Goal: Task Accomplishment & Management: Manage account settings

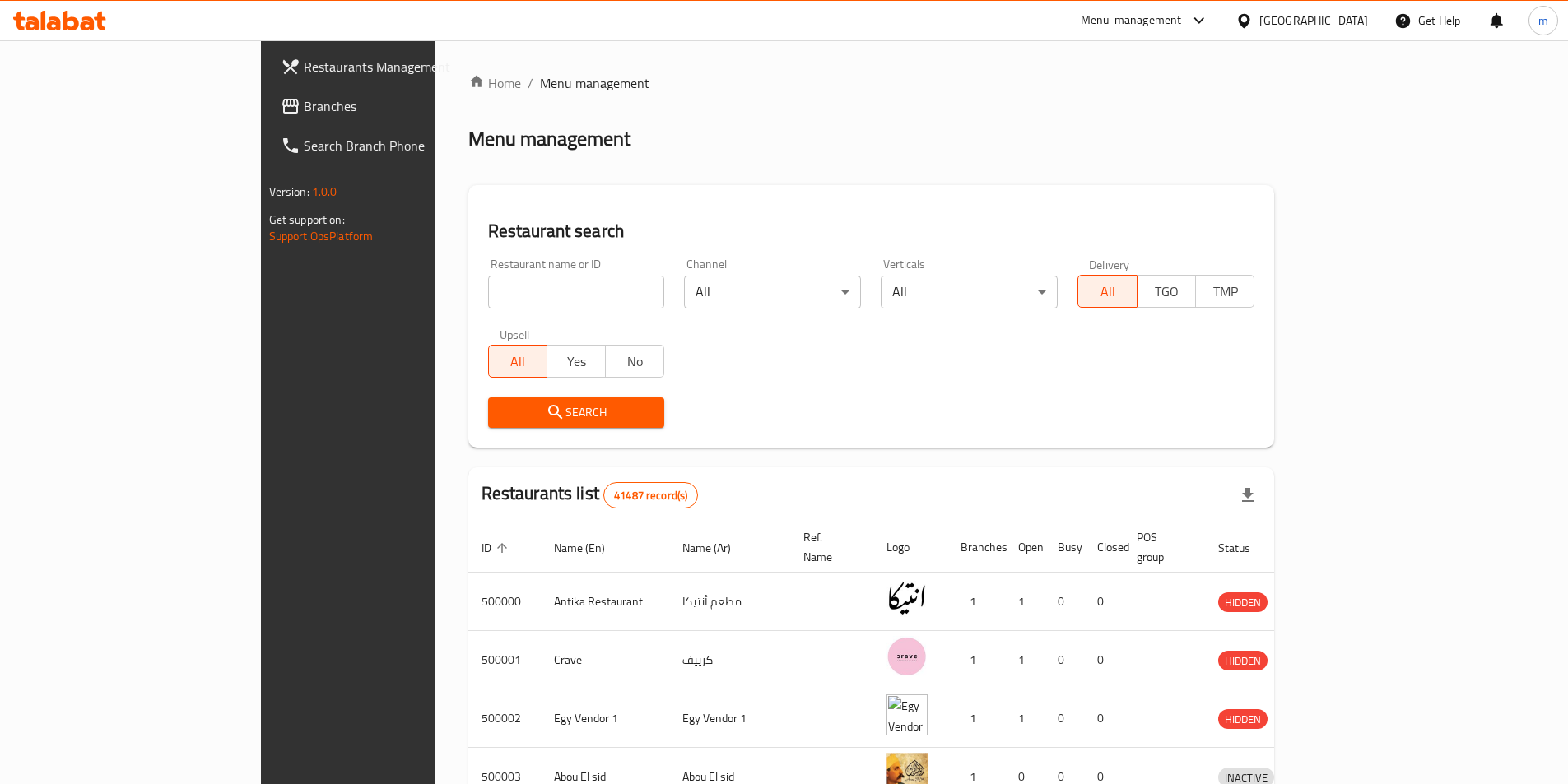
click at [1356, 27] on div "Egypt" at bounding box center [1313, 21] width 109 height 18
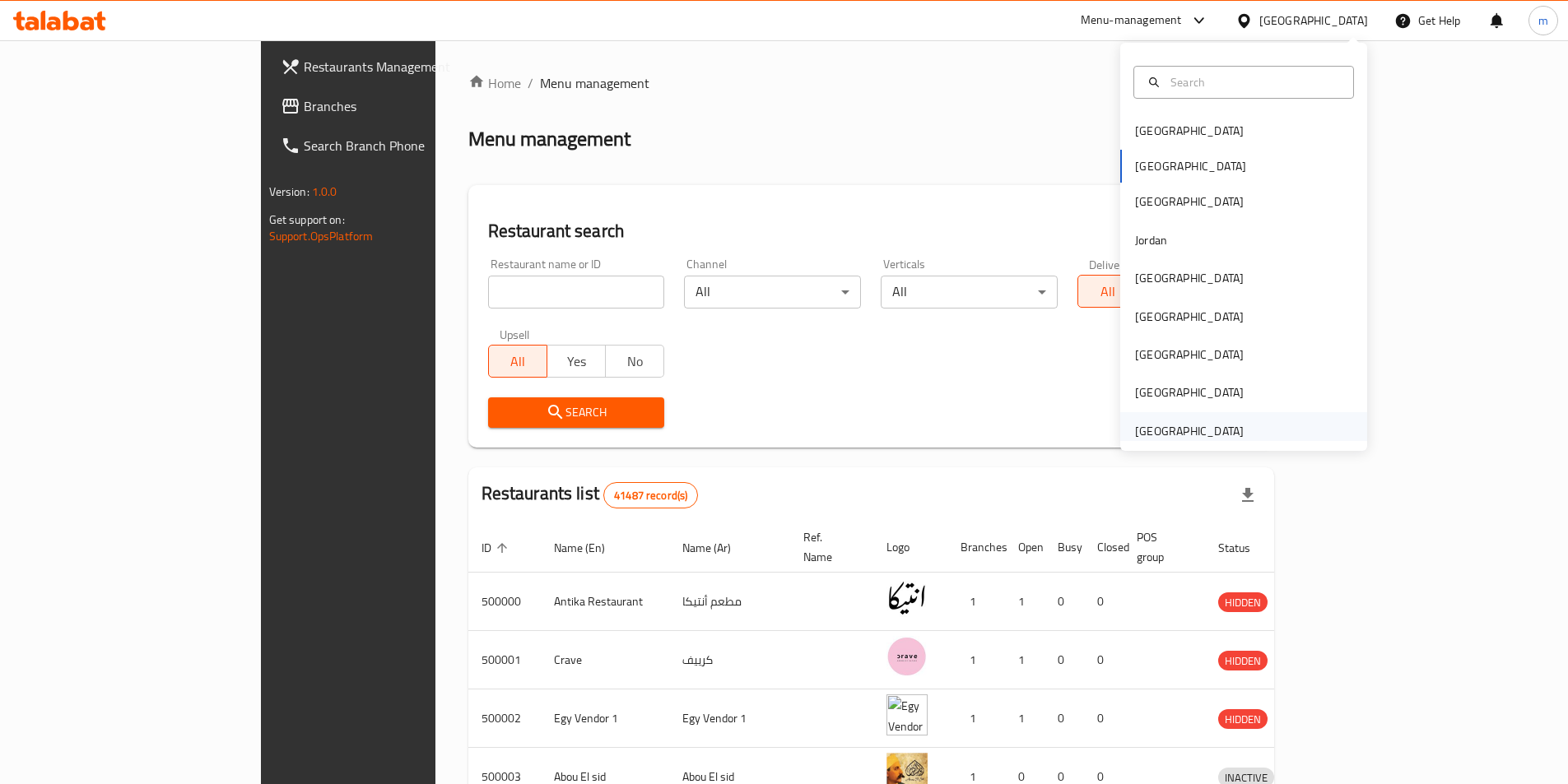
click at [1206, 423] on div "[GEOGRAPHIC_DATA]" at bounding box center [1189, 431] width 109 height 18
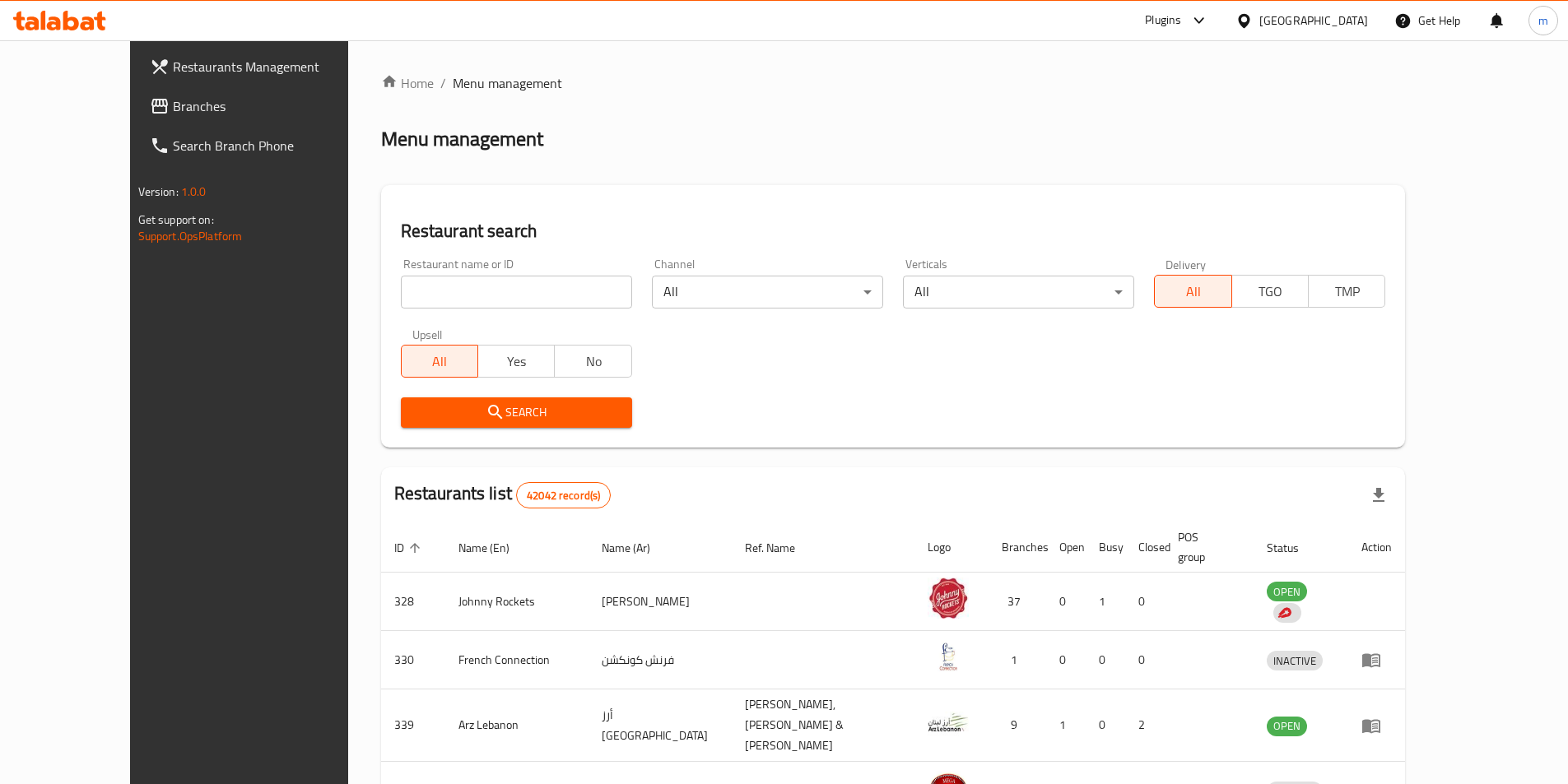
click at [173, 105] on span "Branches" at bounding box center [276, 106] width 206 height 19
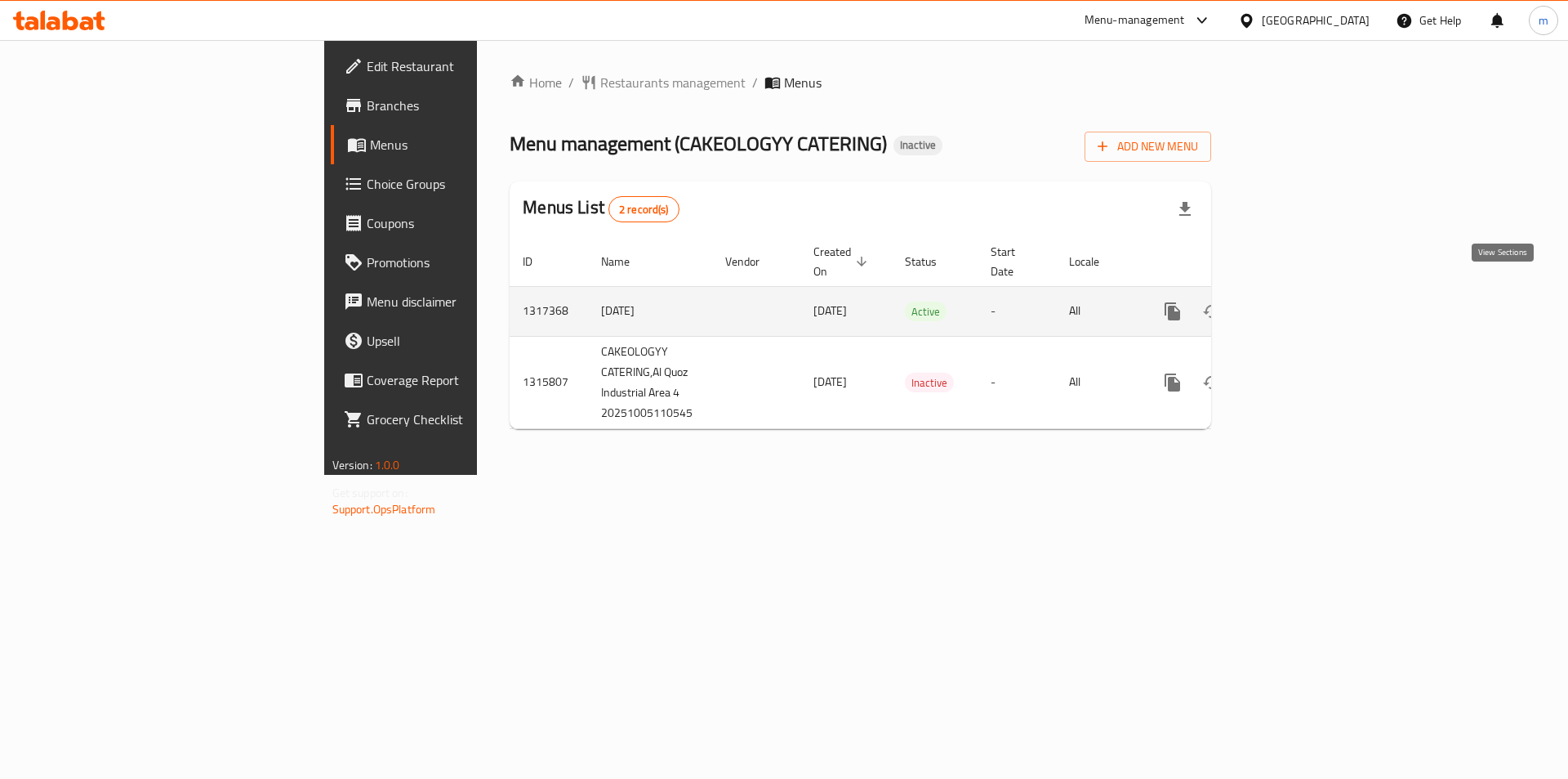
click at [1301, 301] on icon "enhanced table" at bounding box center [1290, 311] width 19 height 19
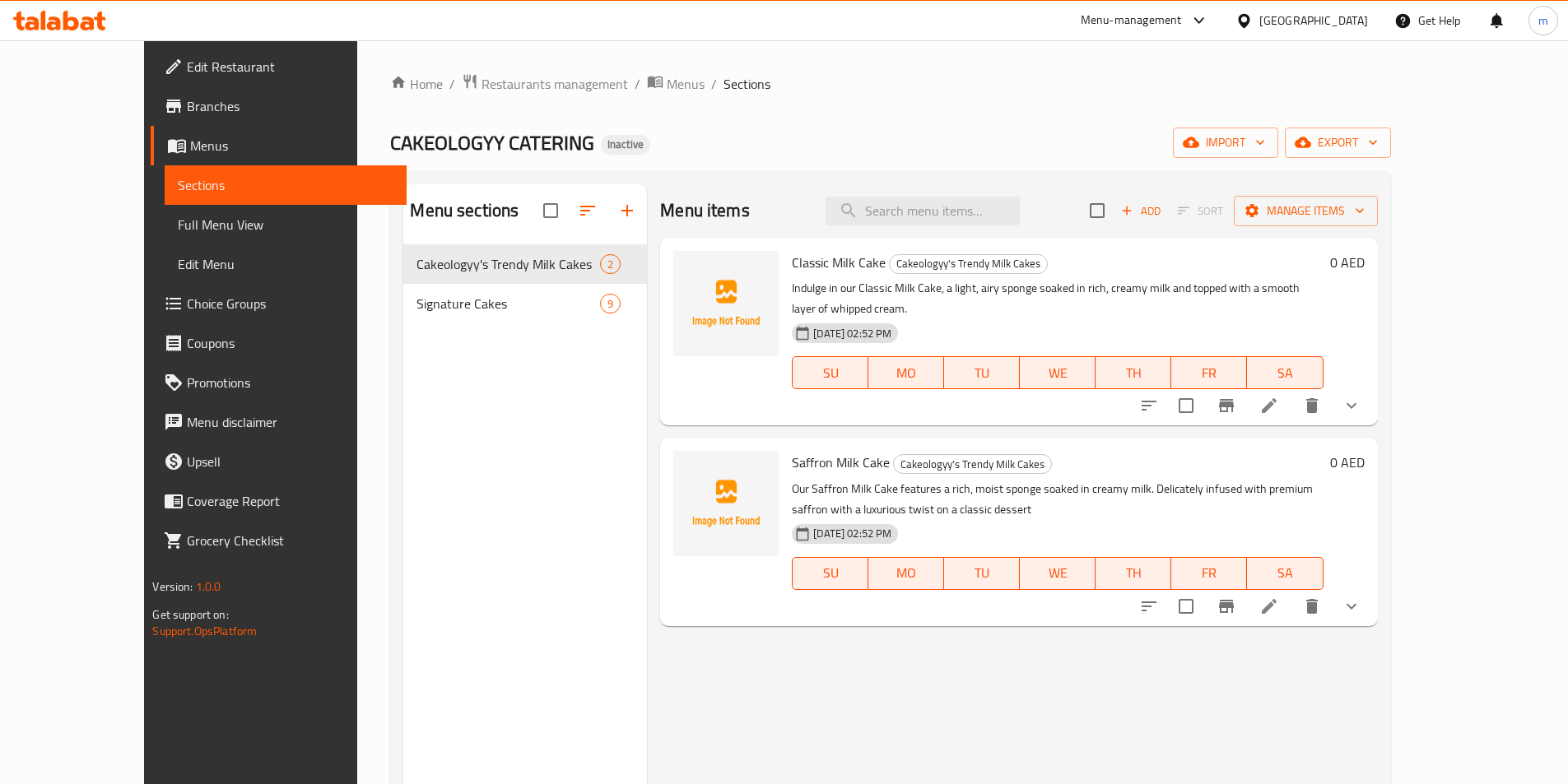
click at [187, 296] on span "Choice Groups" at bounding box center [290, 302] width 206 height 19
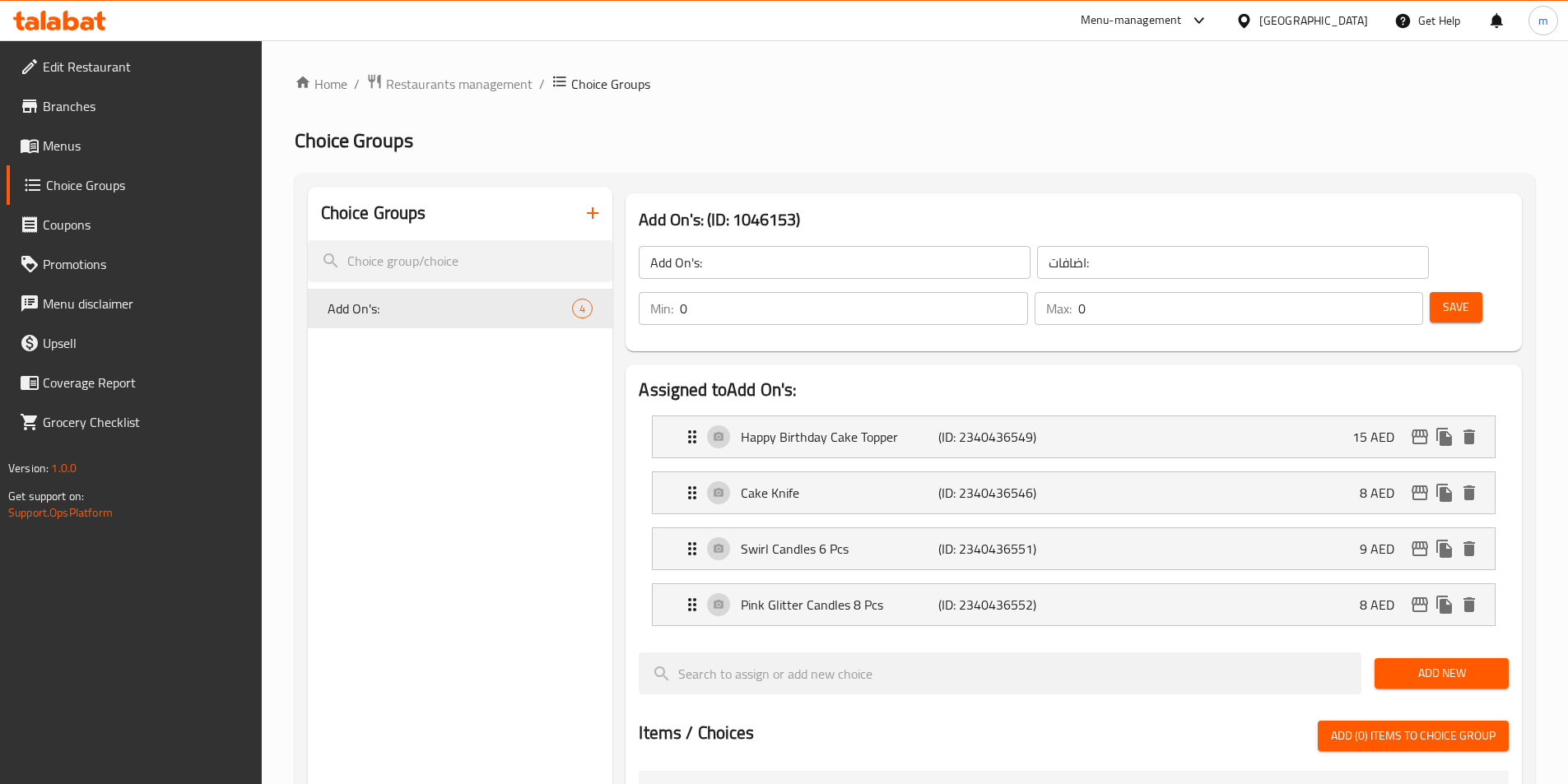
click at [134, 137] on span "Menus" at bounding box center [146, 145] width 206 height 19
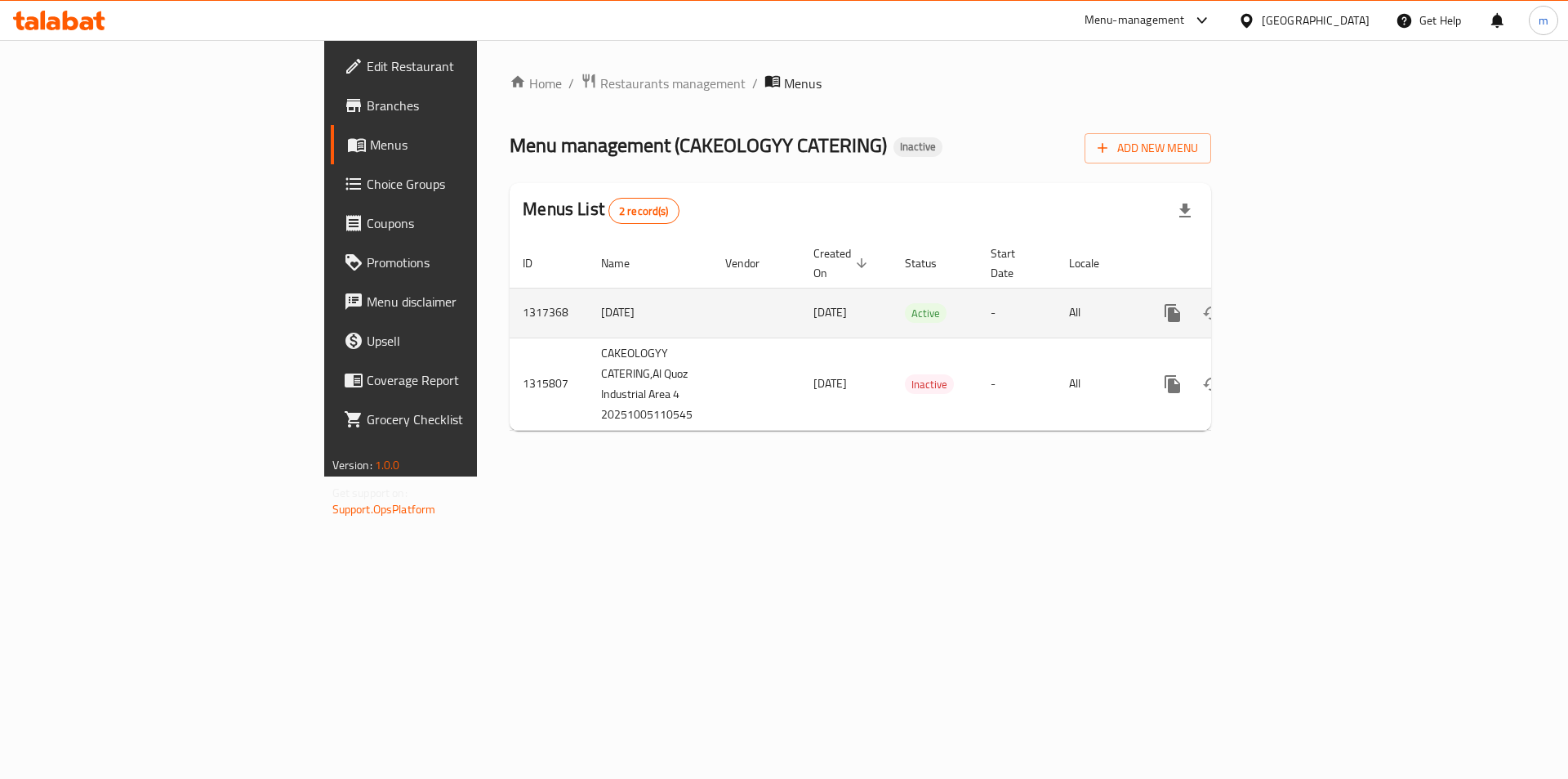
click at [1301, 303] on icon "enhanced table" at bounding box center [1290, 312] width 19 height 19
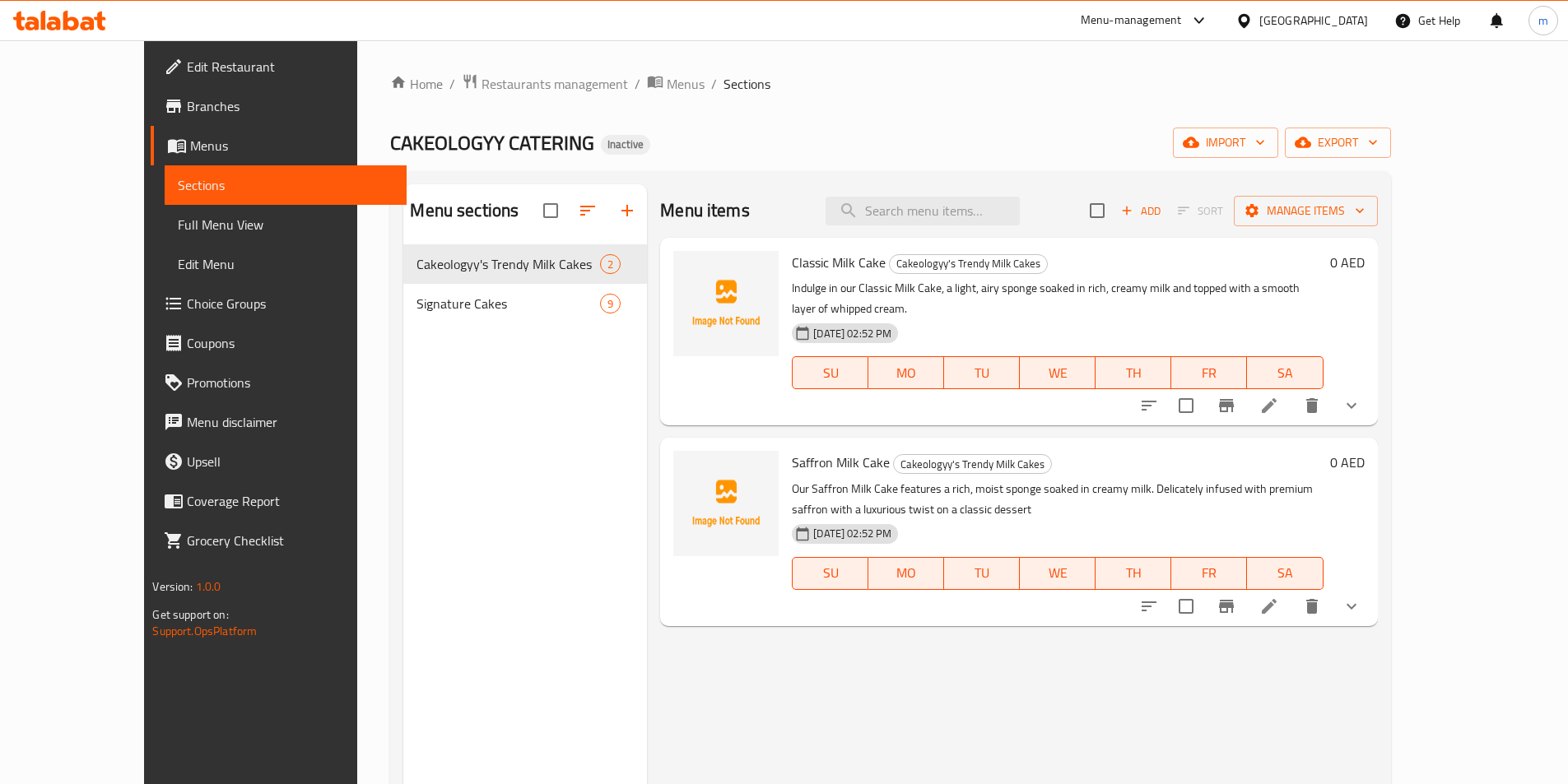
click at [177, 231] on span "Full Menu View" at bounding box center [285, 224] width 215 height 19
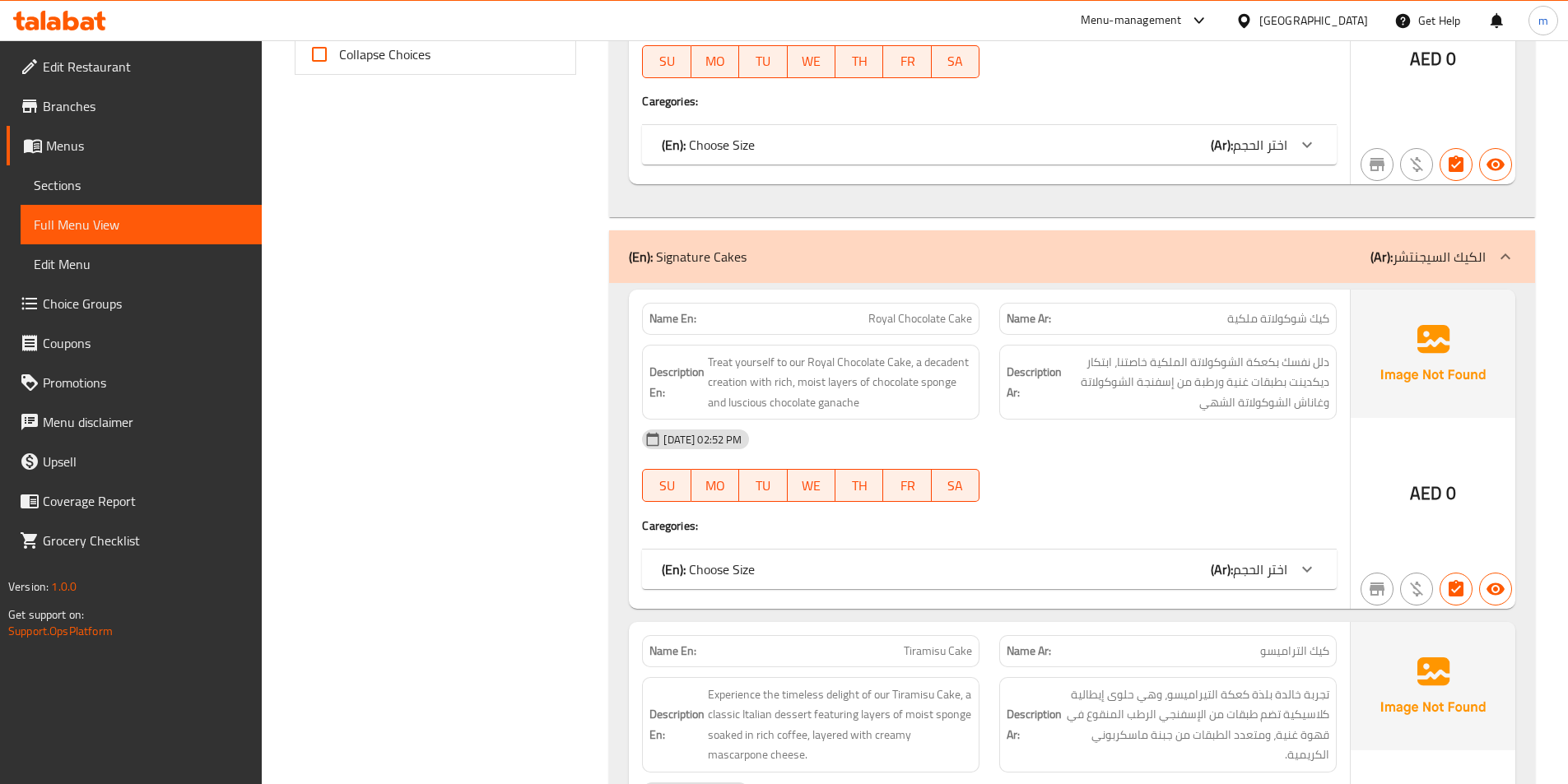
scroll to position [536, 0]
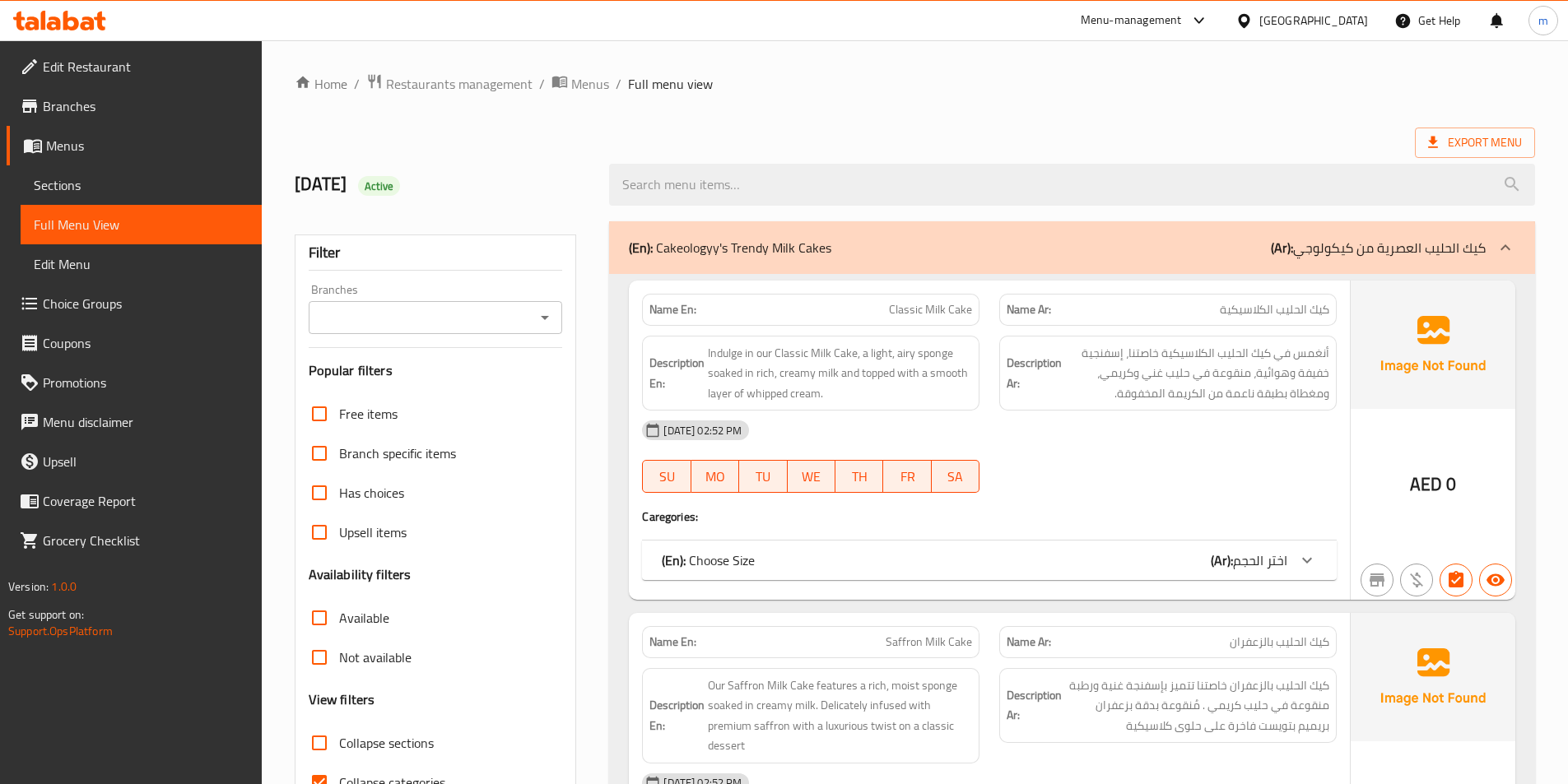
click at [150, 153] on span "Menus" at bounding box center [147, 145] width 202 height 19
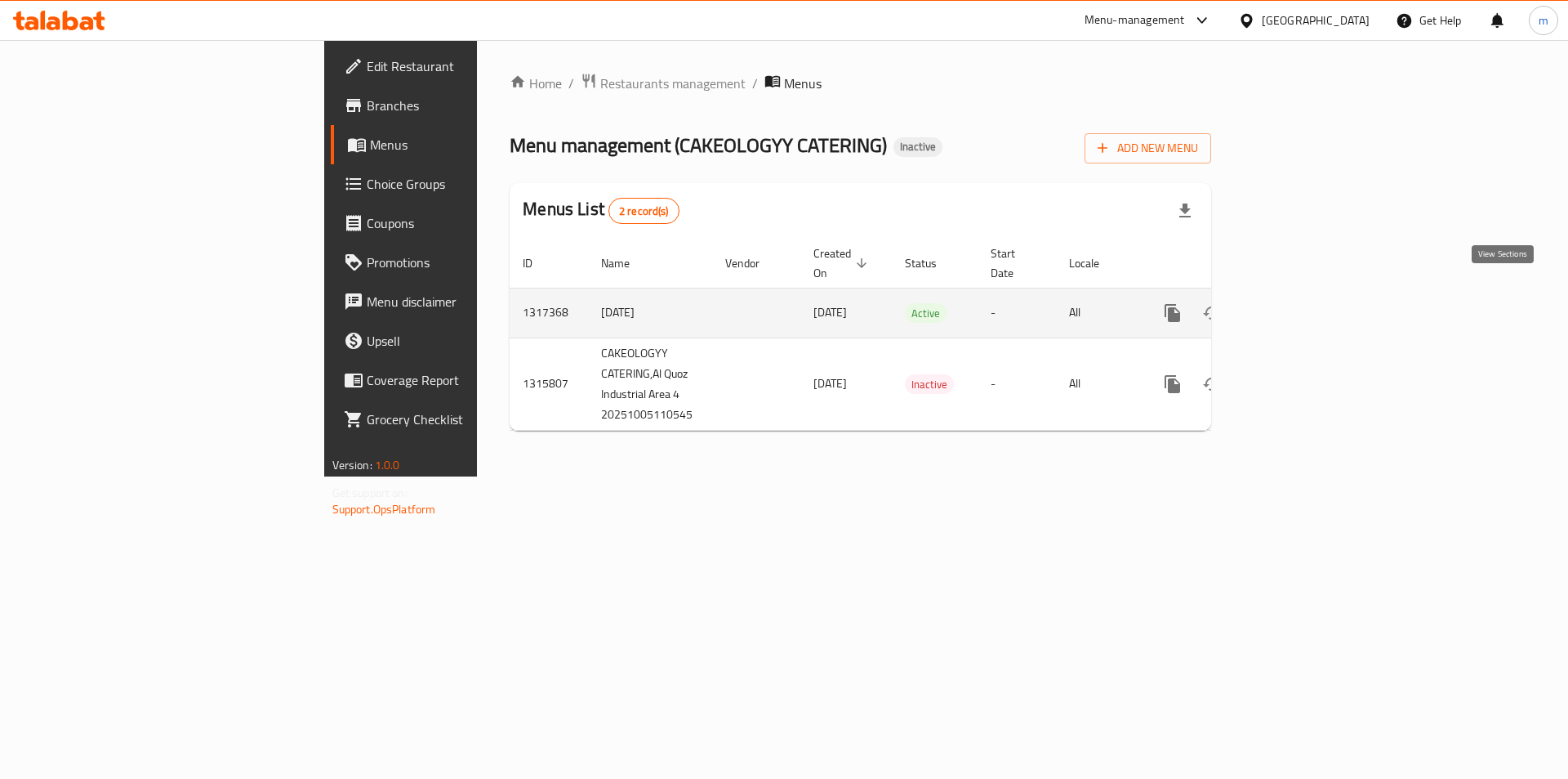
click at [1301, 303] on icon "enhanced table" at bounding box center [1290, 312] width 19 height 19
